Goal: Transaction & Acquisition: Obtain resource

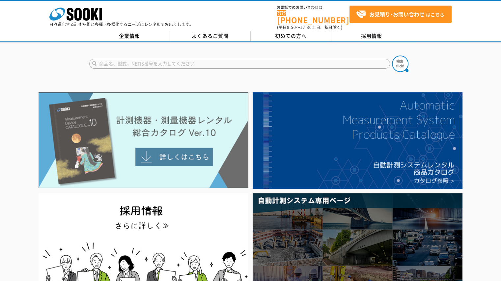
click at [175, 136] on img at bounding box center [144, 141] width 210 height 96
click at [153, 119] on img at bounding box center [144, 141] width 210 height 96
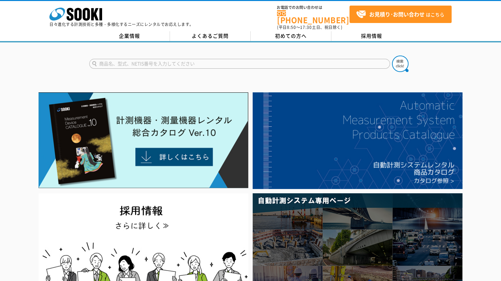
click at [262, 62] on input "text" at bounding box center [239, 64] width 301 height 10
type input "ワイヤレスガイド"
click at [392, 56] on button at bounding box center [400, 64] width 16 height 16
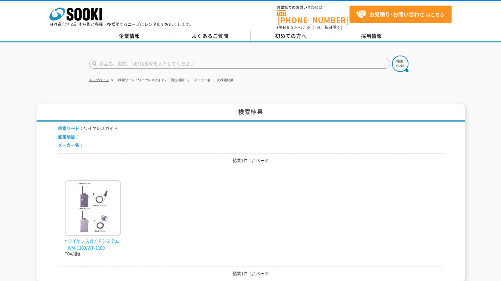
click at [87, 191] on img at bounding box center [93, 209] width 56 height 58
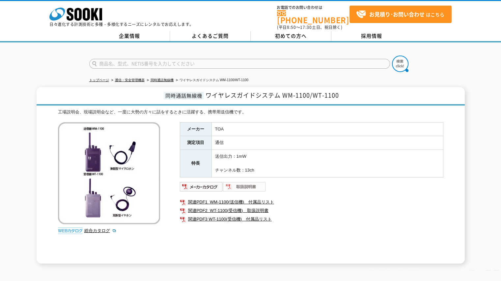
click at [249, 182] on img at bounding box center [244, 187] width 43 height 11
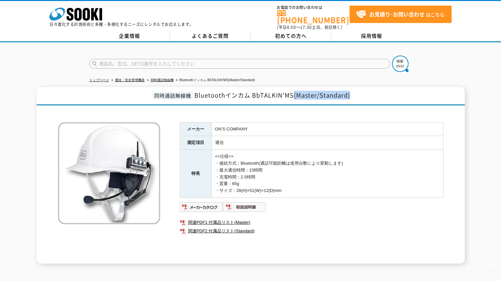
drag, startPoint x: 293, startPoint y: 91, endPoint x: 361, endPoint y: 87, distance: 68.9
click at [361, 87] on h1 "同時通話無線機 Bluetoothインカム BbTALKIN’MS(Master/Standard)" at bounding box center [251, 96] width 428 height 18
